Goal: Task Accomplishment & Management: Use online tool/utility

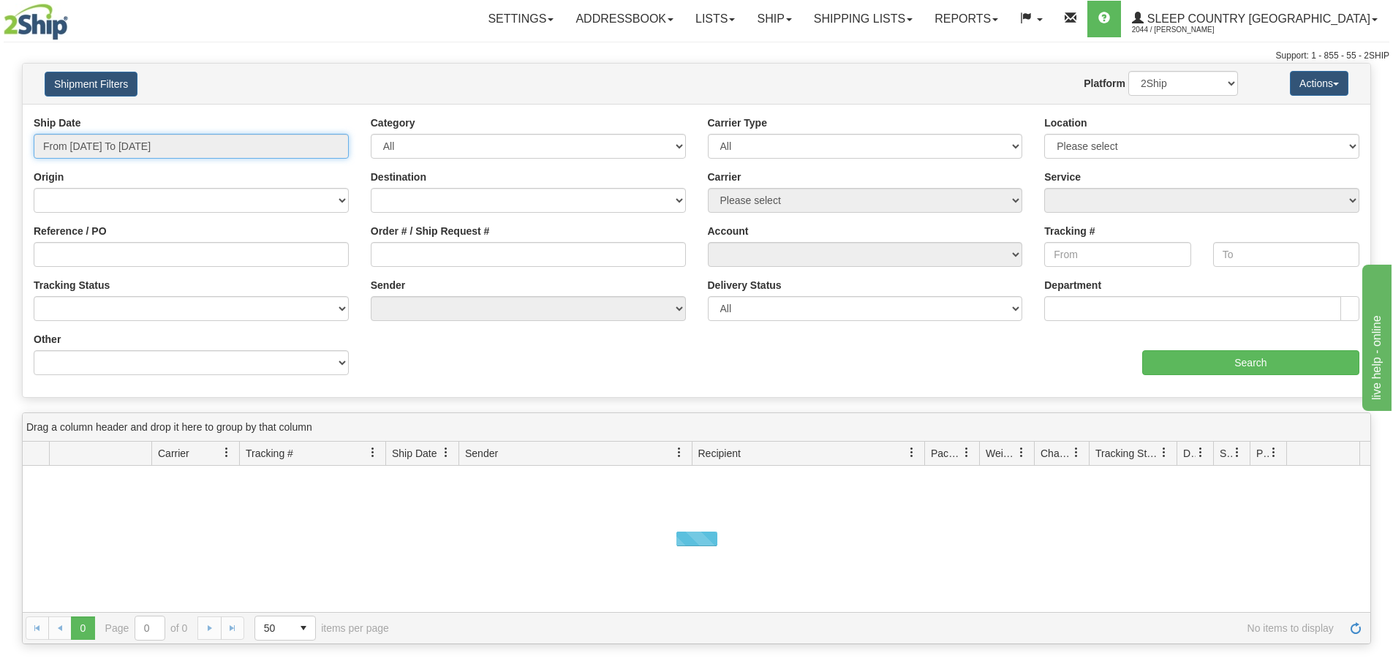
click at [113, 146] on input "From [DATE] To [DATE]" at bounding box center [191, 146] width 315 height 25
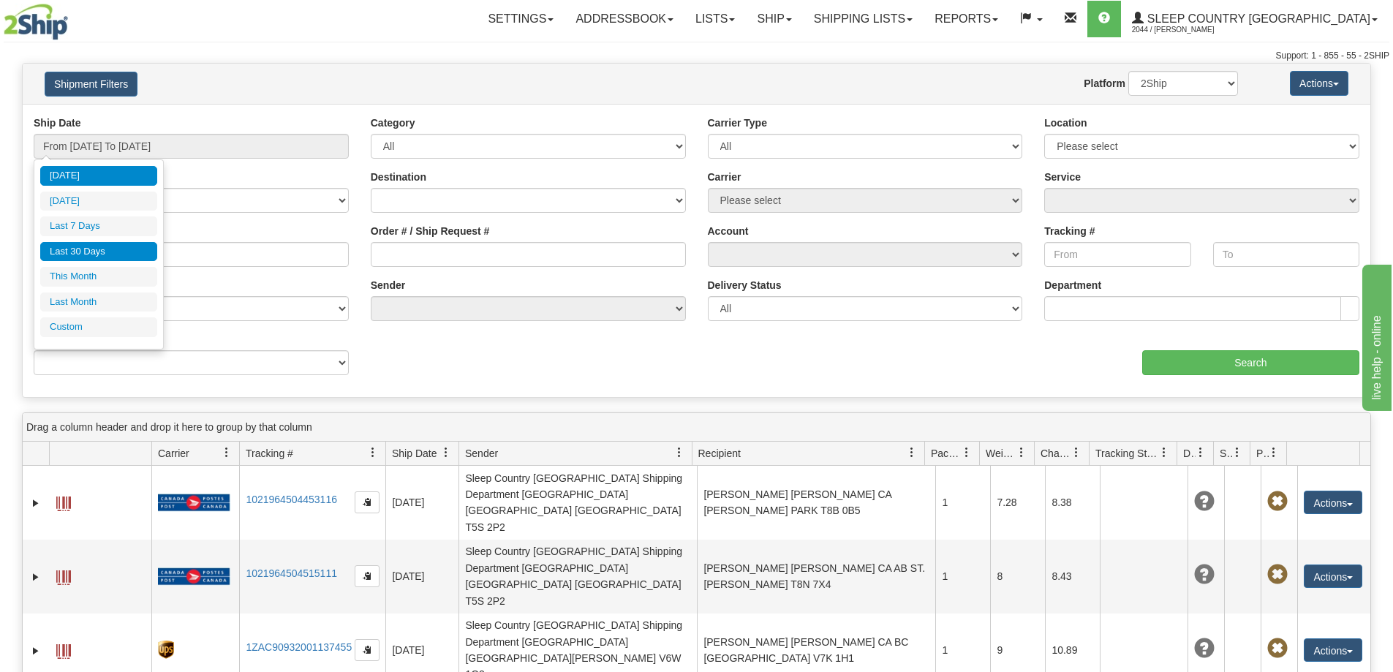
click at [137, 257] on li "Last 30 Days" at bounding box center [98, 252] width 117 height 20
type input "From [DATE] To [DATE]"
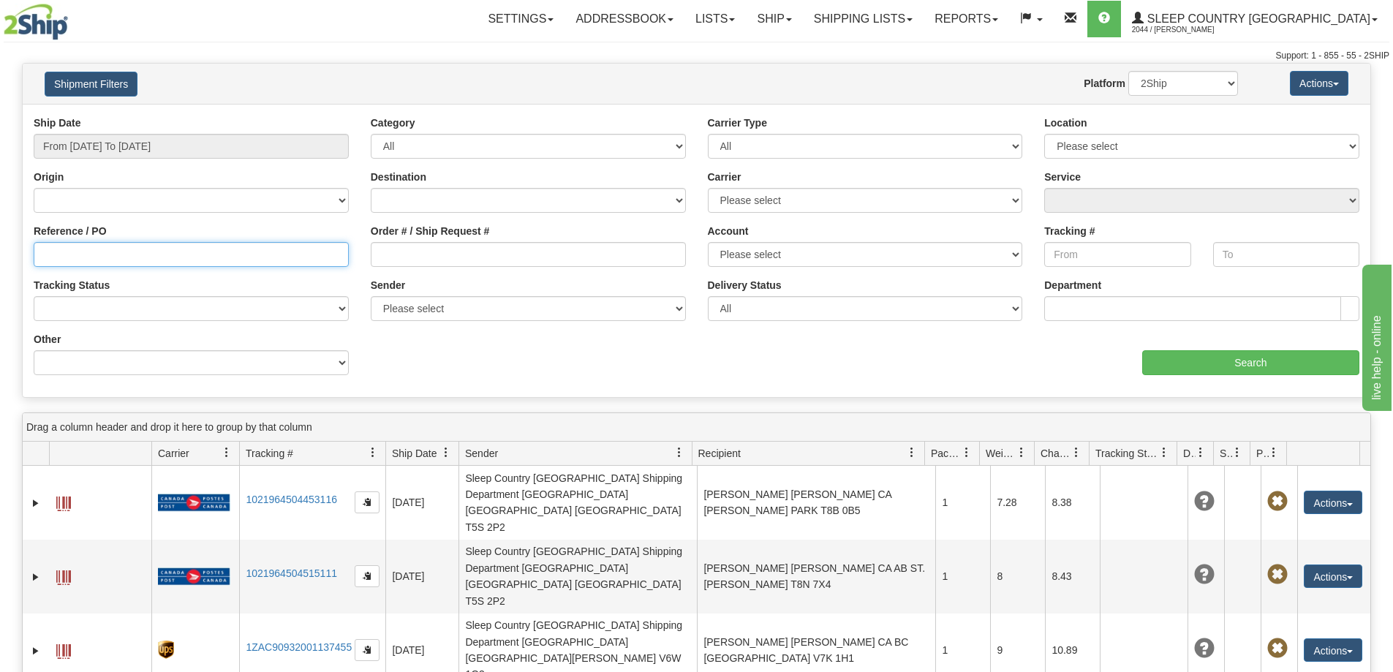
click at [42, 258] on input "Reference / PO" at bounding box center [191, 254] width 315 height 25
paste input "9002I026627"
click at [44, 257] on input "9002I026627" at bounding box center [191, 254] width 315 height 25
type input "9002I026627"
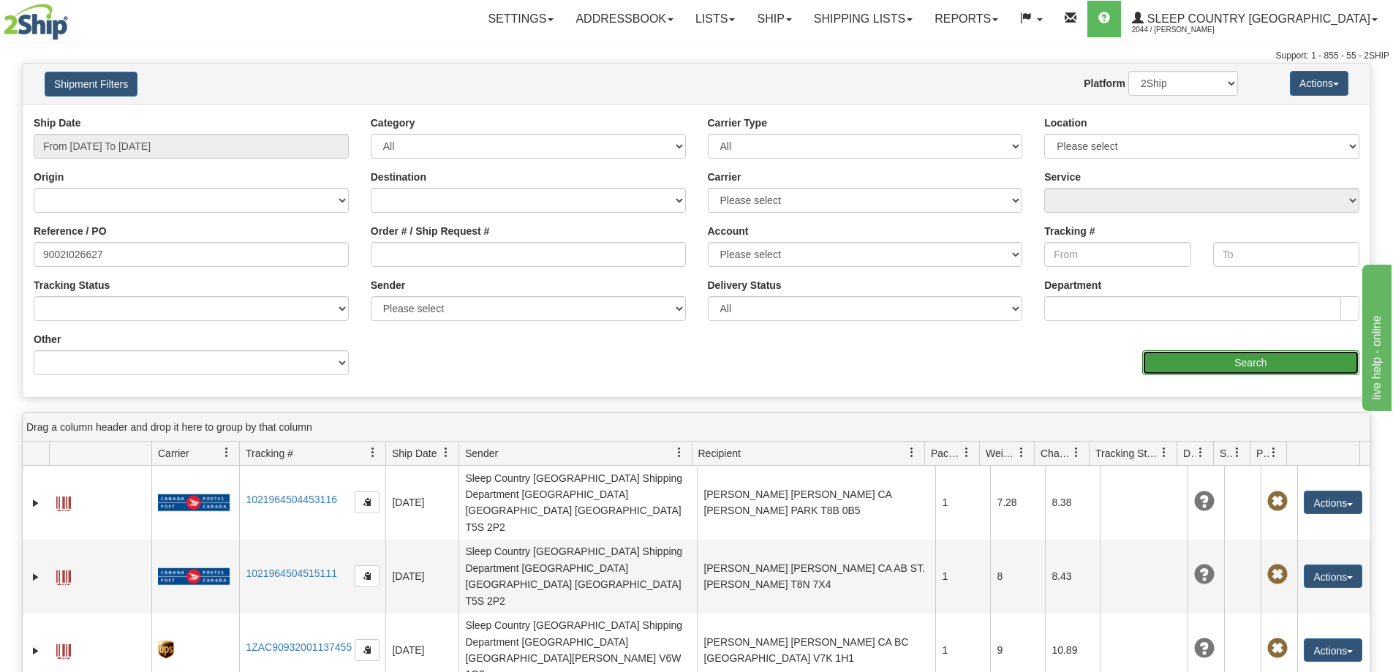
click at [1195, 355] on input "Search" at bounding box center [1250, 362] width 217 height 25
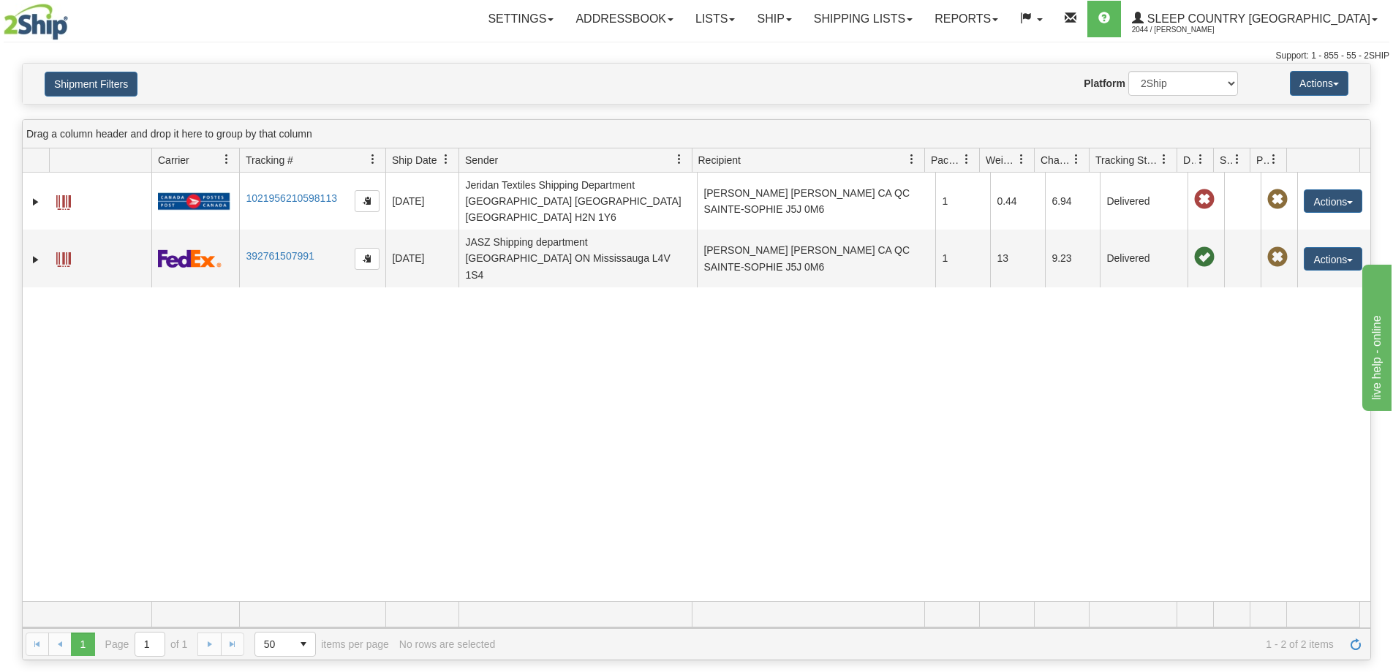
drag, startPoint x: 1209, startPoint y: 379, endPoint x: 1062, endPoint y: 374, distance: 147.1
click at [1208, 381] on div "31551049 2044 1021956210598113 [DATE] [DATE] 06:19:48 PM Jeridan Textiles Shipp…" at bounding box center [697, 387] width 1348 height 428
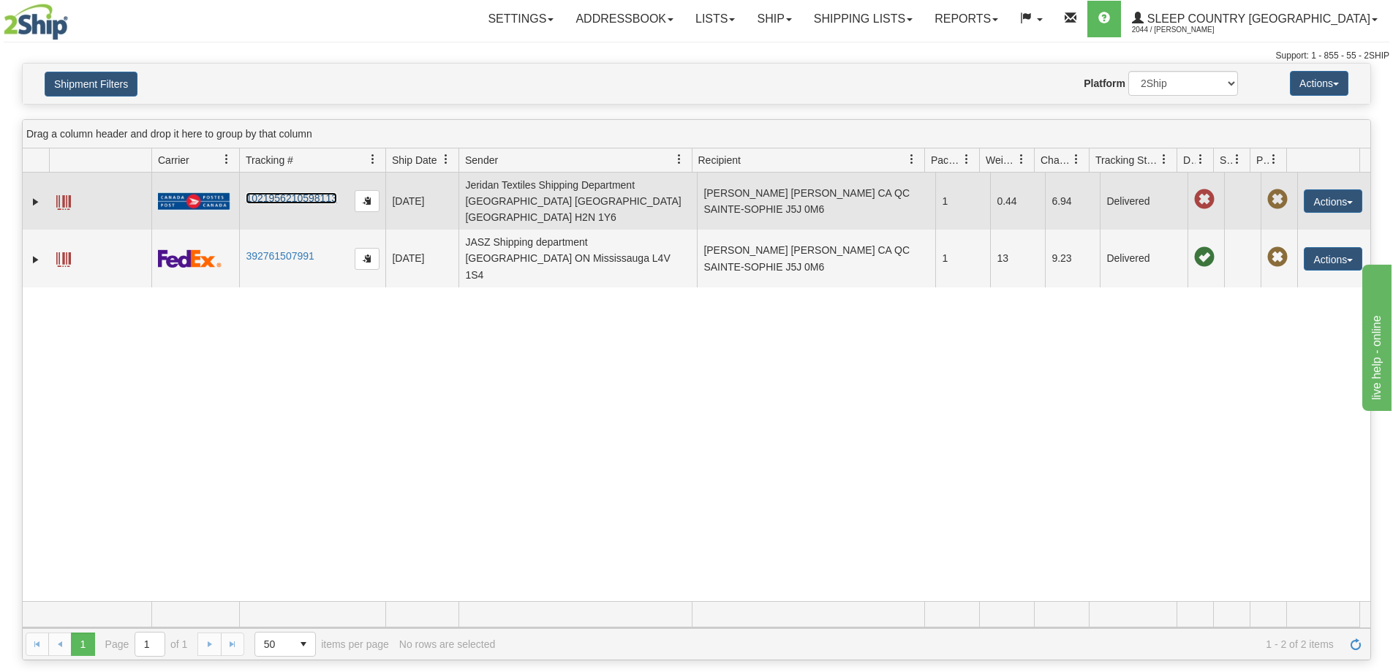
click at [293, 192] on link "1021956210598113" at bounding box center [291, 198] width 91 height 12
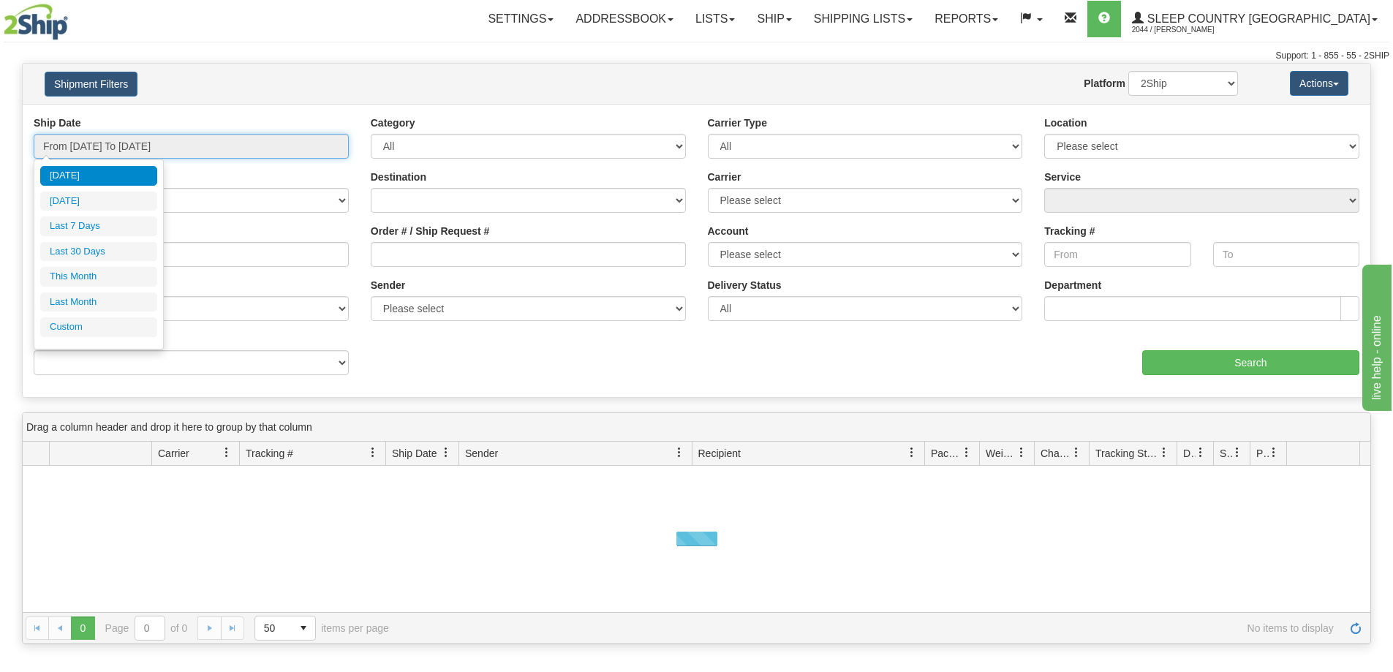
click at [115, 143] on input "From 09/09/2025 To 09/10/2025" at bounding box center [191, 146] width 315 height 25
click at [84, 255] on li "Last 30 Days" at bounding box center [98, 252] width 117 height 20
type input "From 08/12/2025 To 09/10/2025"
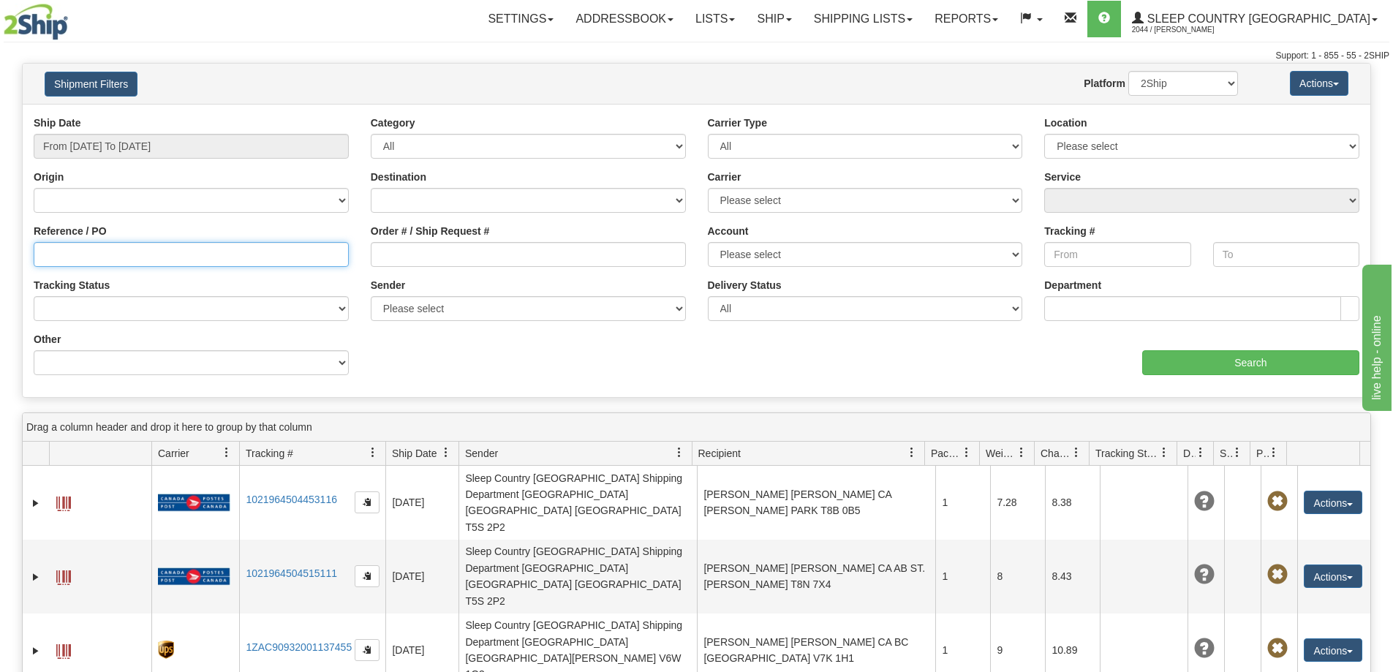
click at [48, 252] on input "Reference / PO" at bounding box center [191, 254] width 315 height 25
paste input "9002I074859"
type input "9002I074859"
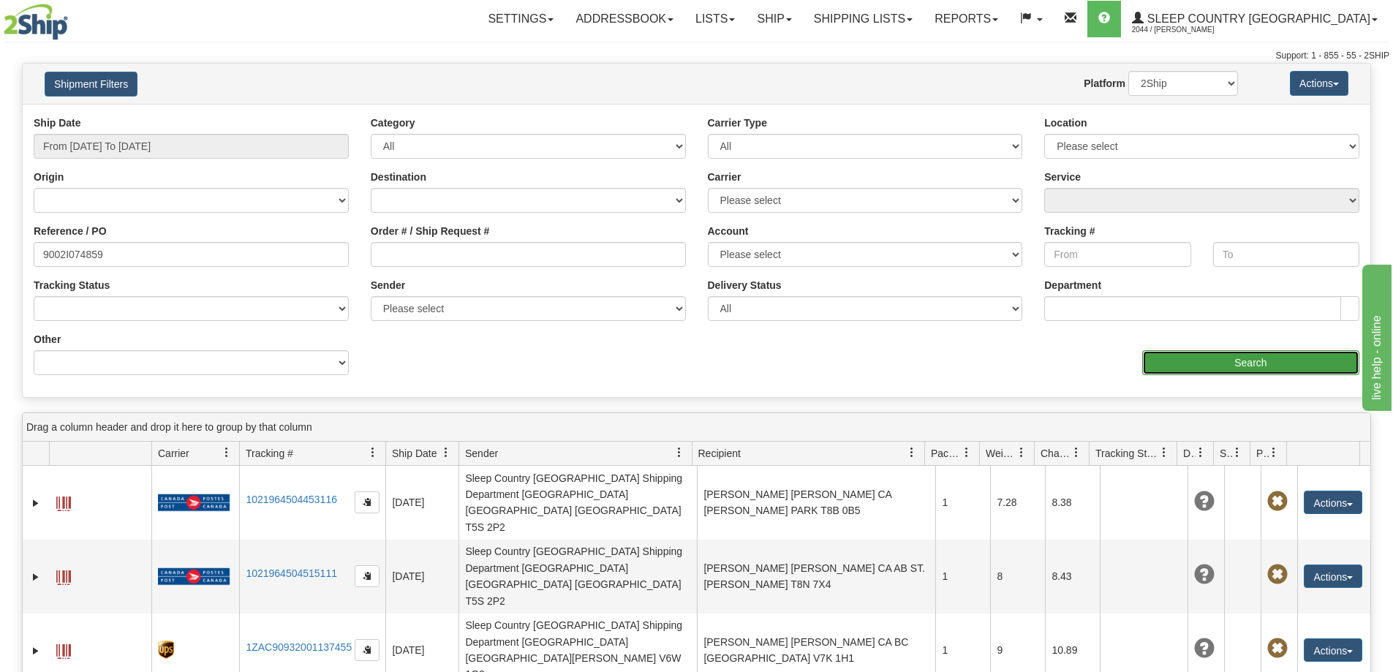
click at [1220, 362] on input "Search" at bounding box center [1250, 362] width 217 height 25
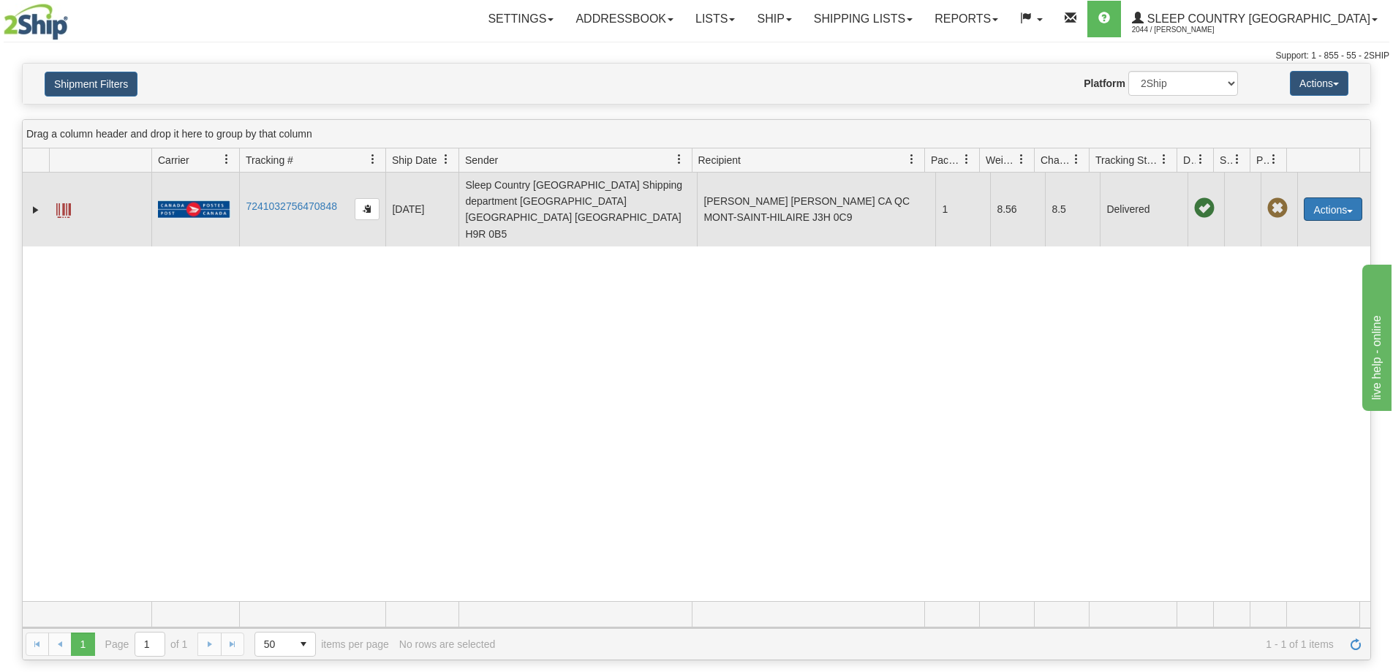
click at [1326, 204] on button "Actions" at bounding box center [1333, 208] width 58 height 23
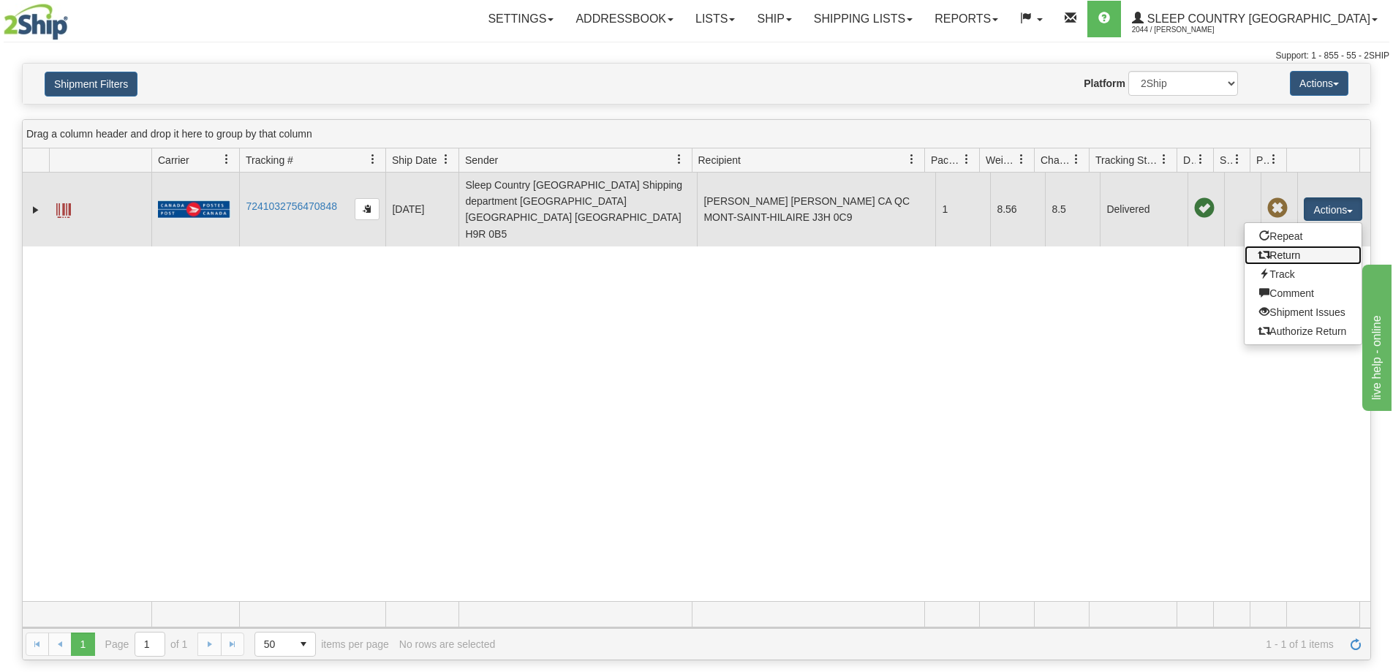
click at [1290, 250] on link "Return" at bounding box center [1303, 255] width 117 height 19
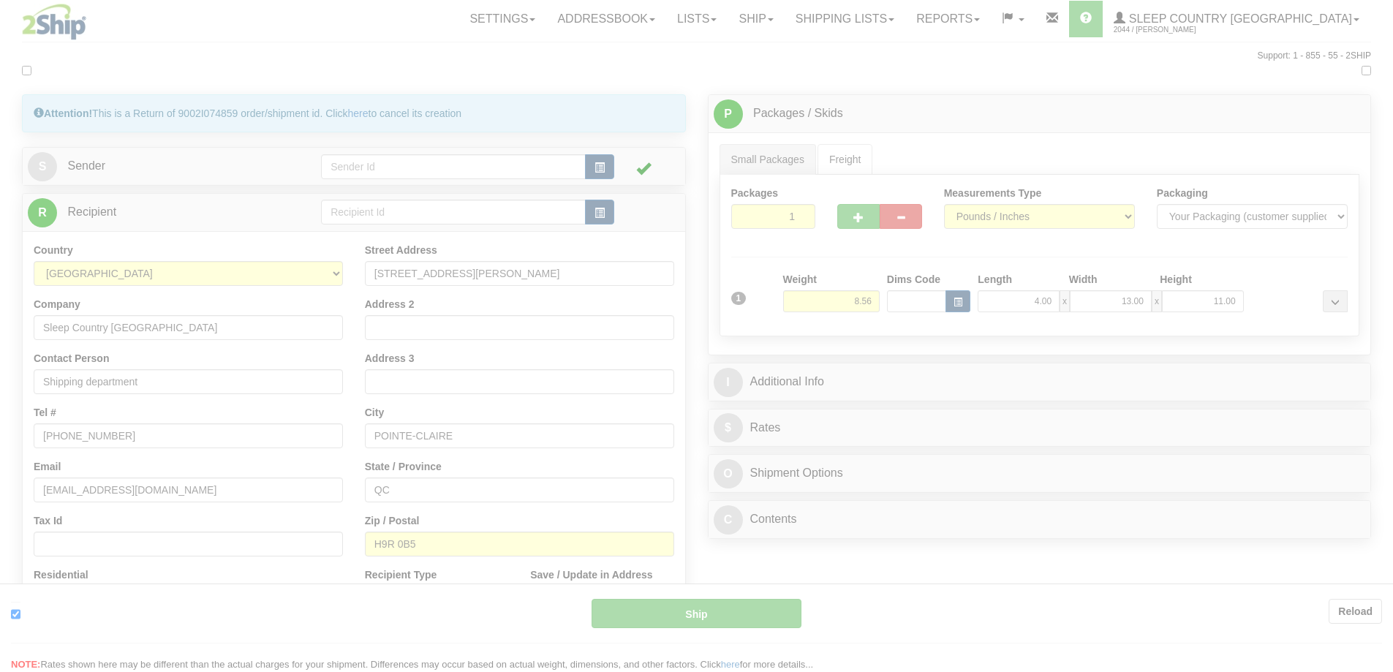
type input "DOM.EP"
type input "11:54"
type input "16:00"
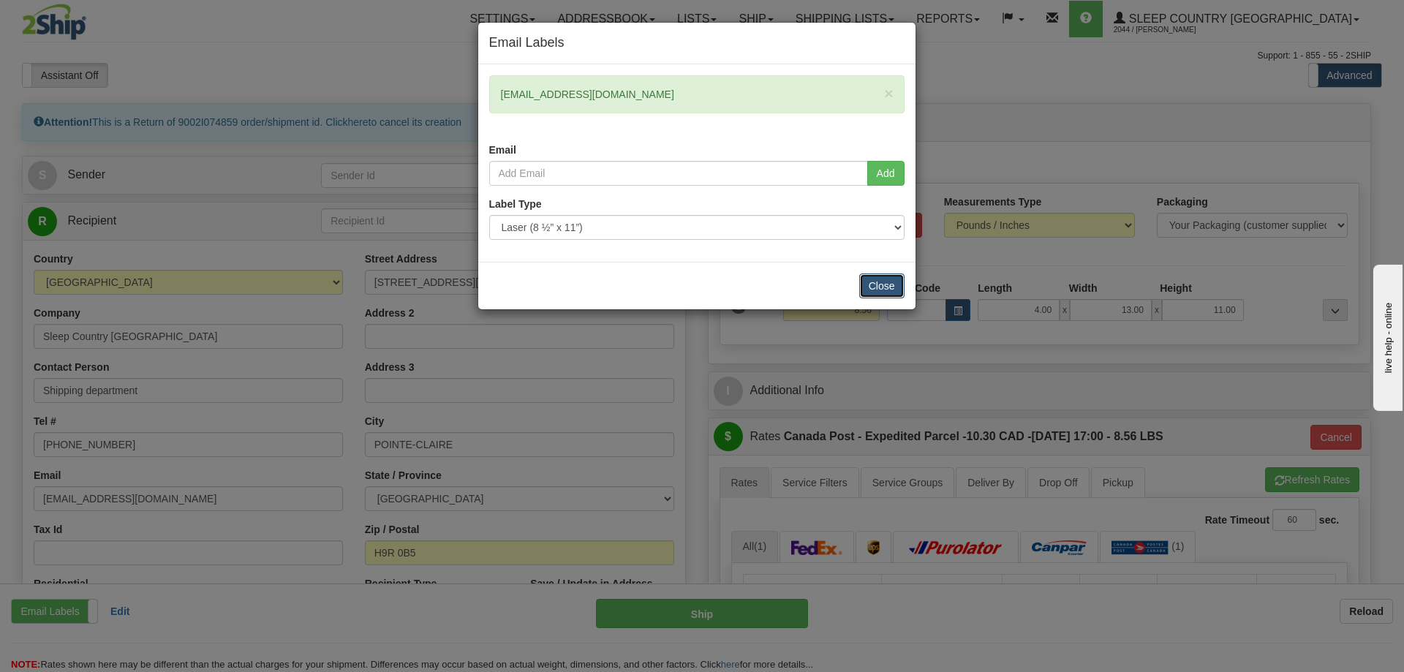
click at [877, 290] on button "Close" at bounding box center [881, 285] width 45 height 25
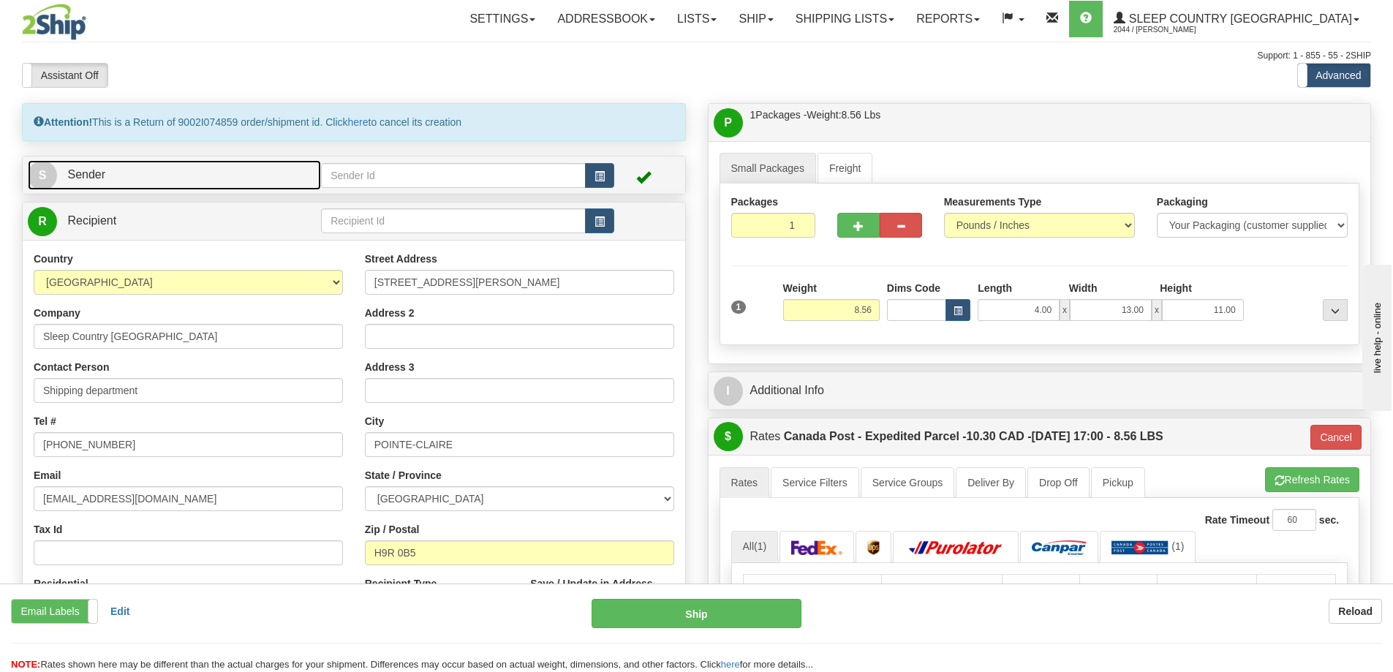
click at [89, 170] on span "Sender" at bounding box center [86, 174] width 38 height 12
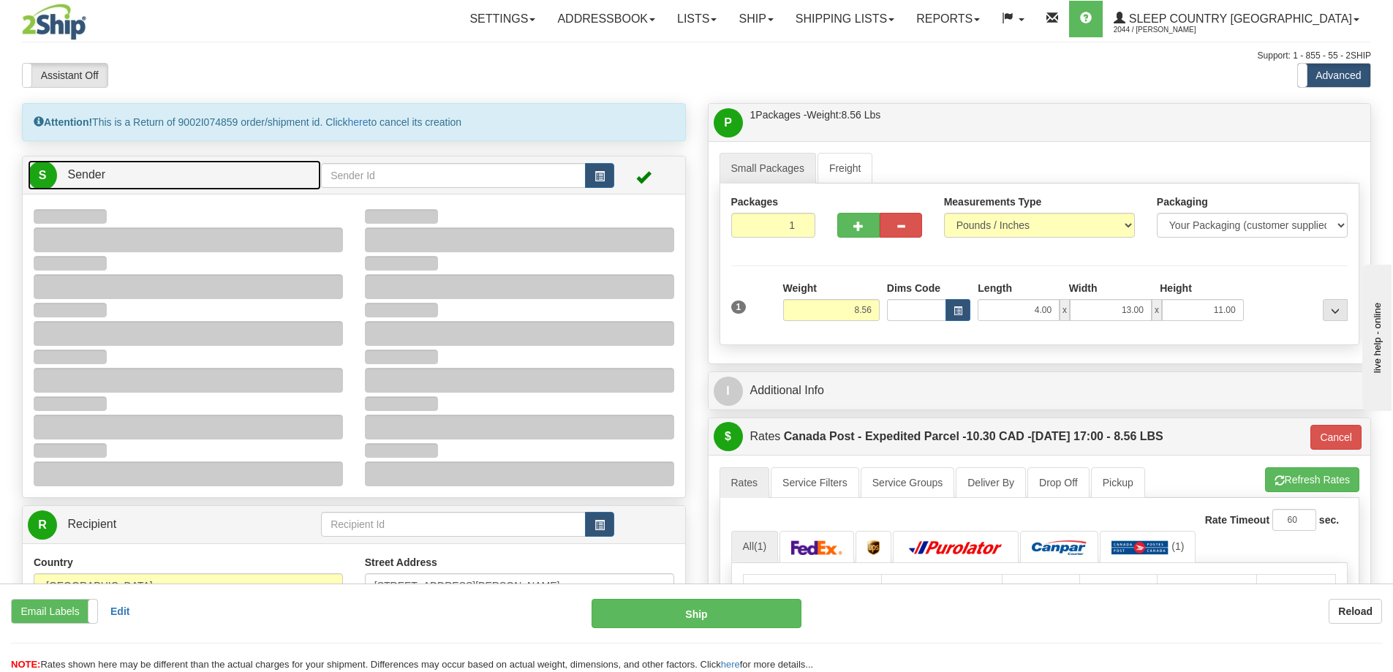
type input "15:56"
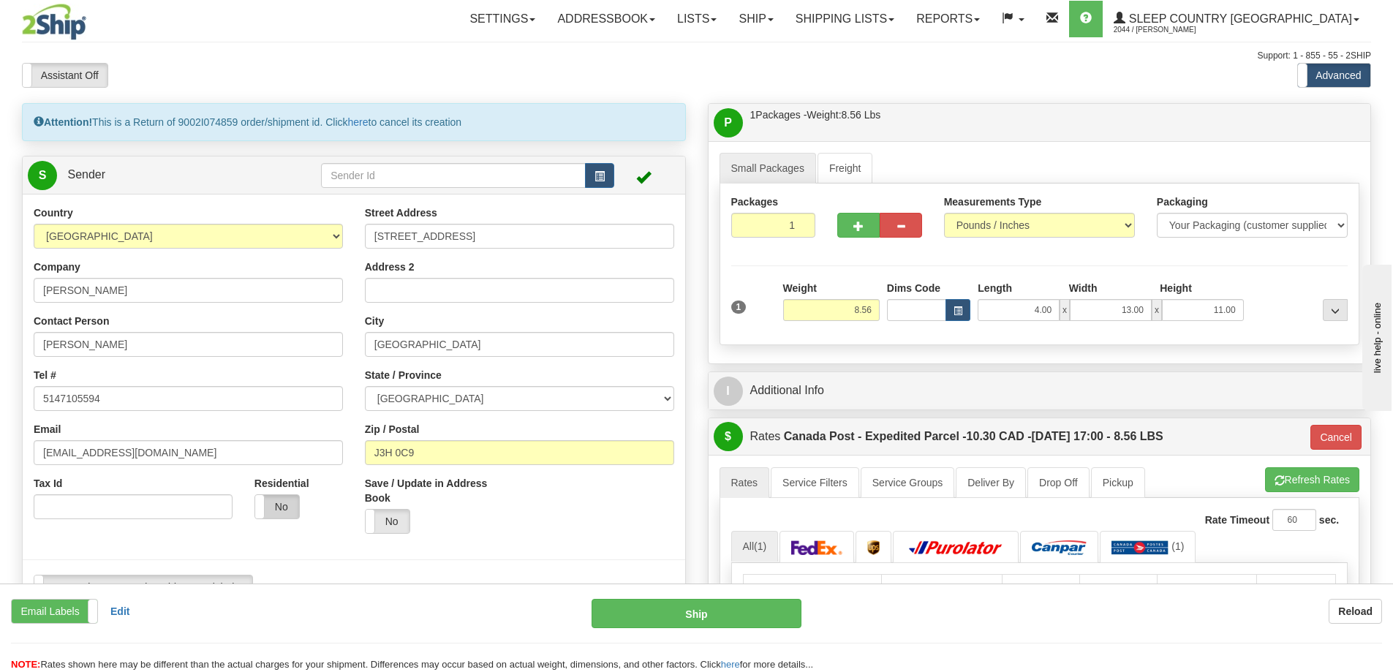
click at [281, 507] on label "No" at bounding box center [277, 506] width 44 height 23
type input "DOM.EP"
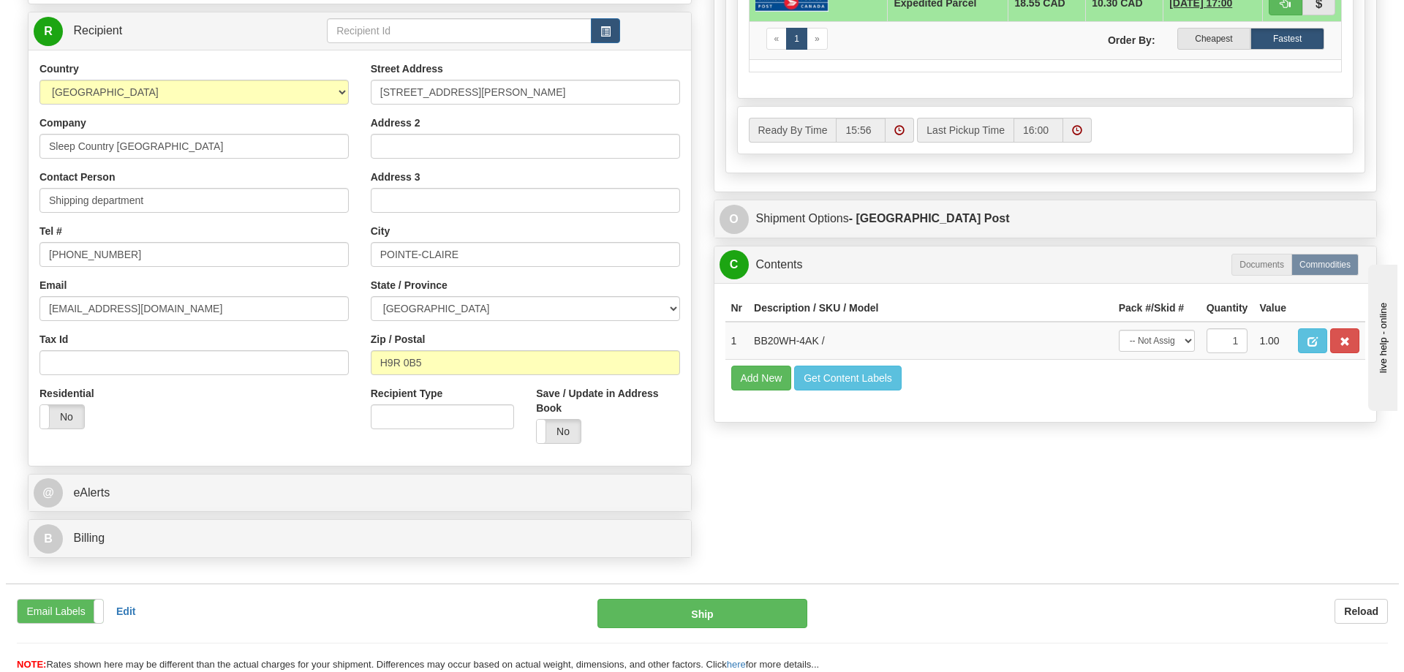
scroll to position [658, 0]
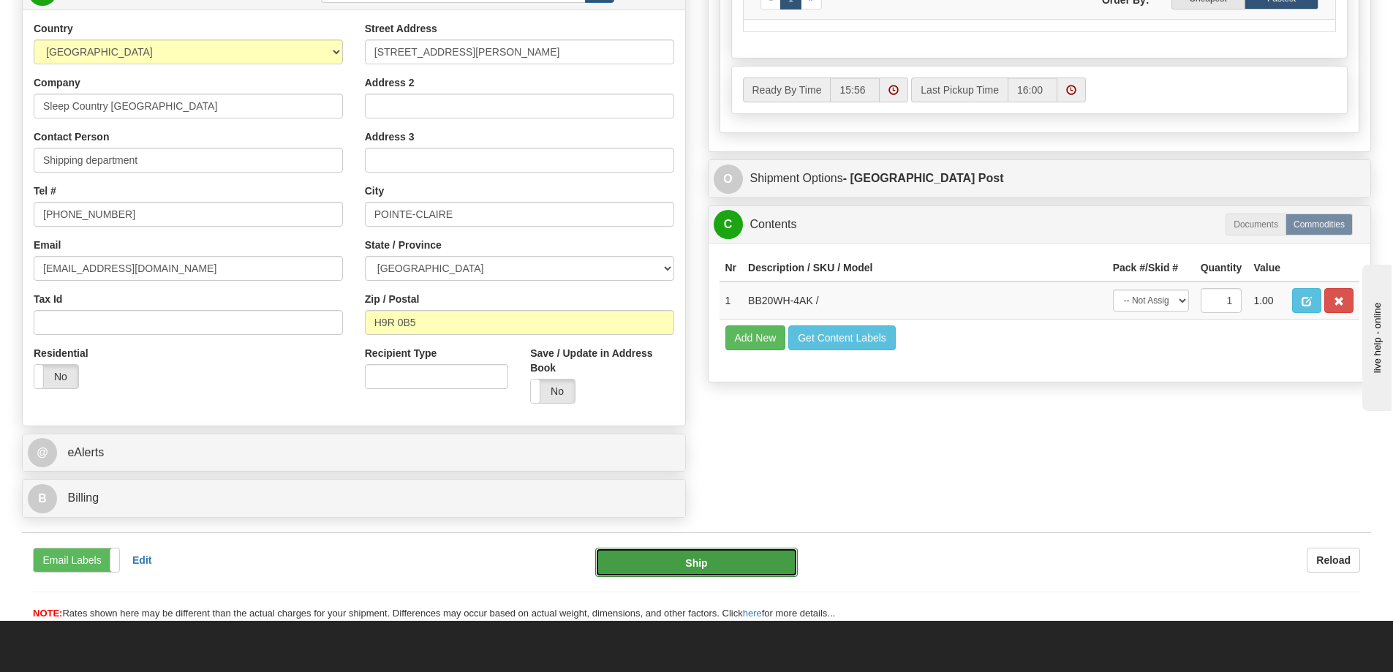
click at [666, 559] on button "Ship" at bounding box center [696, 562] width 203 height 29
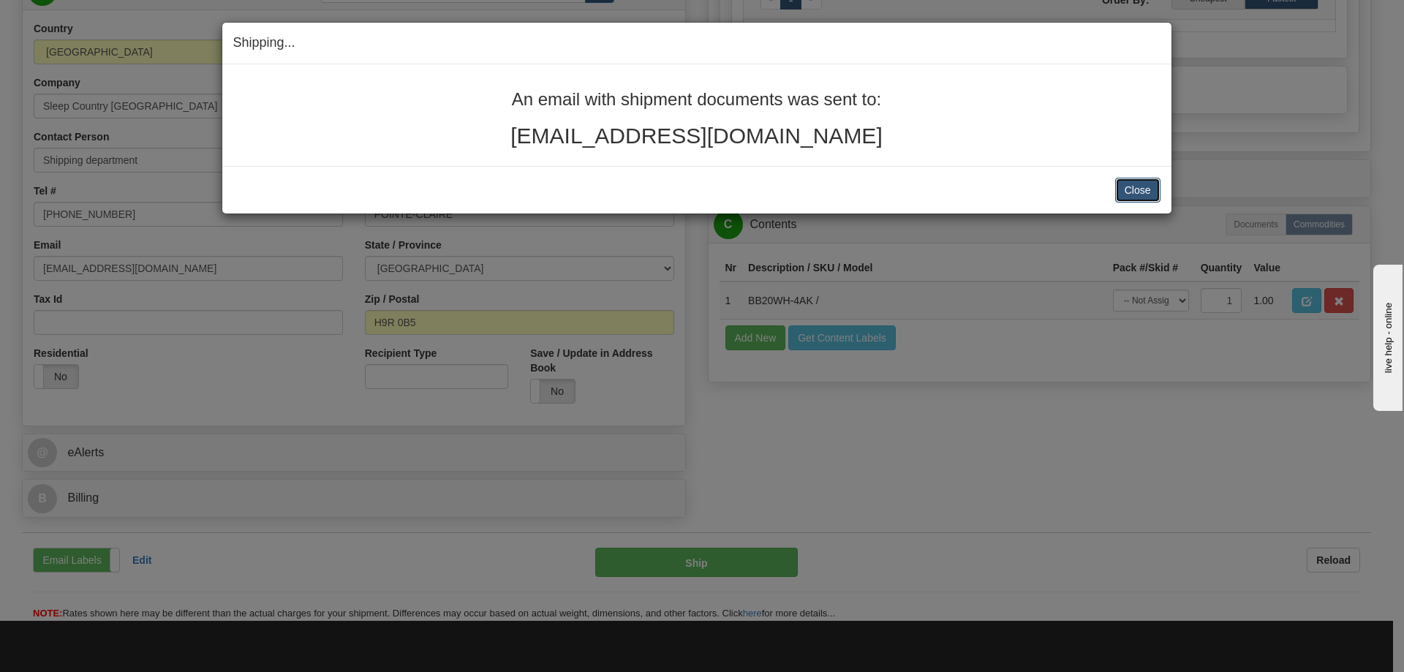
click at [1138, 189] on button "Close" at bounding box center [1137, 190] width 45 height 25
